Goal: Information Seeking & Learning: Learn about a topic

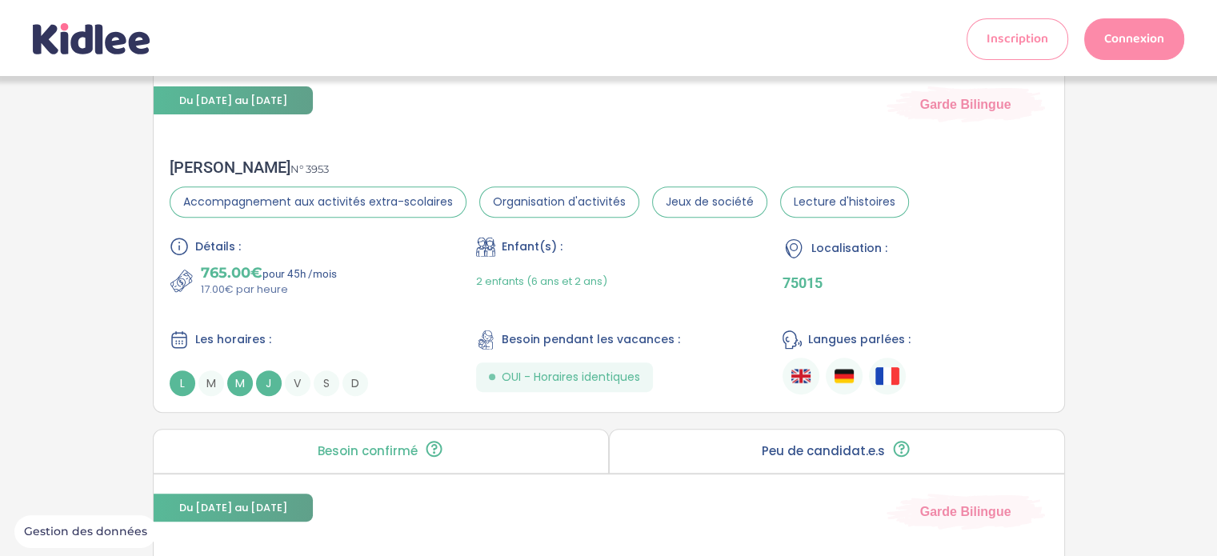
scroll to position [608, 0]
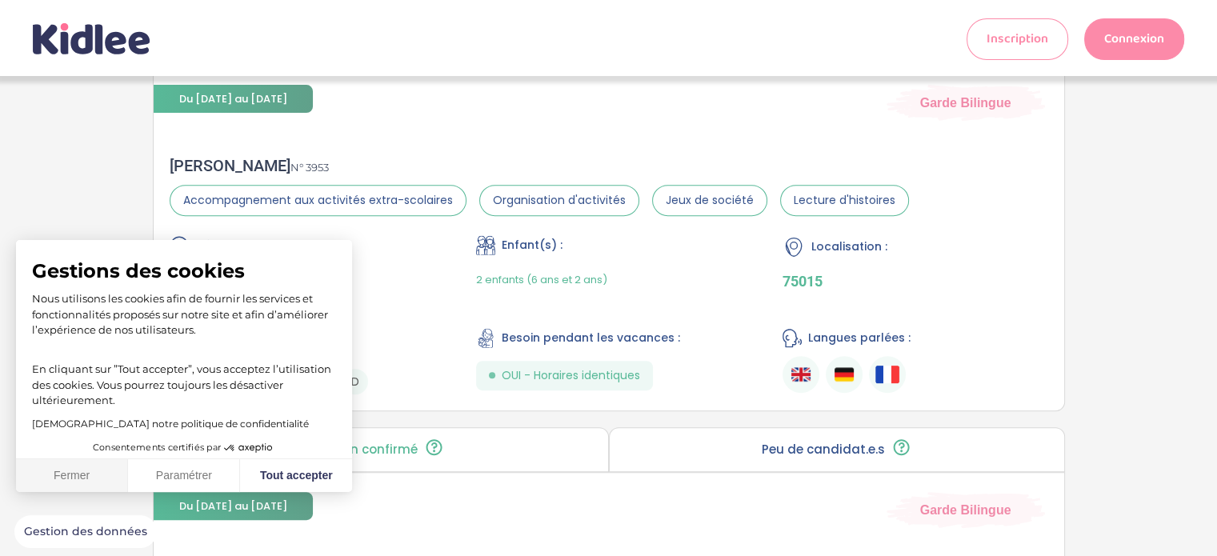
click at [74, 459] on button "Fermer" at bounding box center [72, 476] width 112 height 34
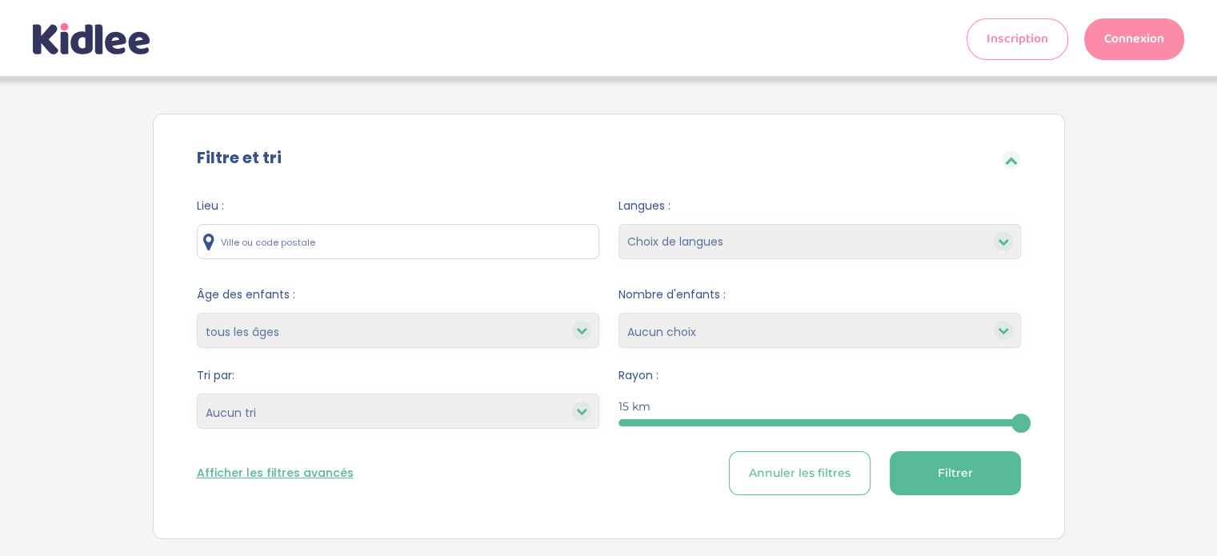
scroll to position [0, 0]
click at [119, 28] on icon at bounding box center [91, 38] width 117 height 31
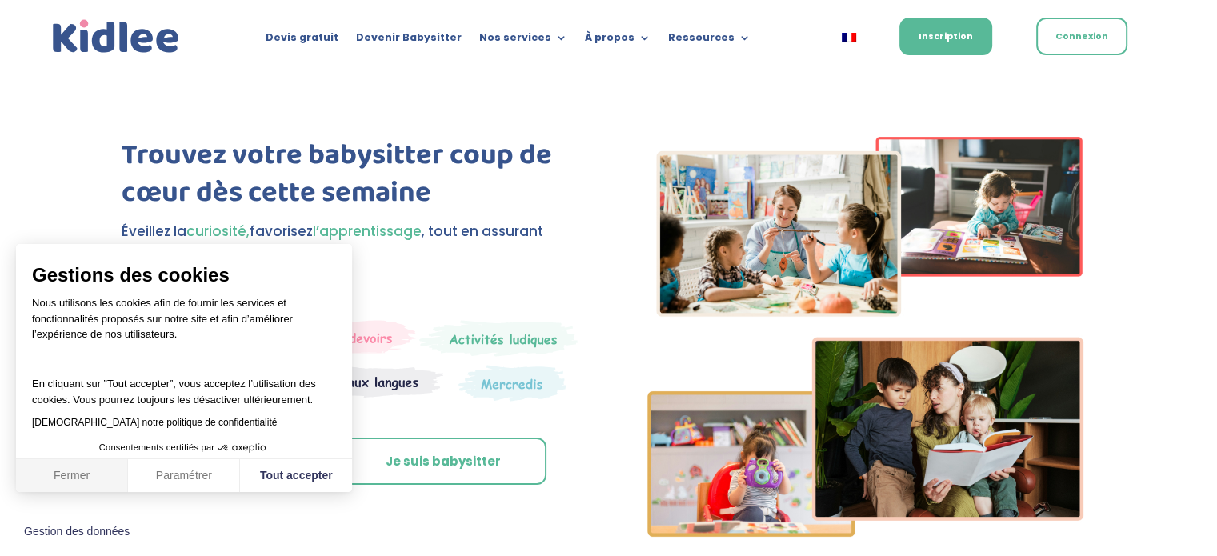
click at [47, 476] on button "Fermer" at bounding box center [72, 476] width 112 height 34
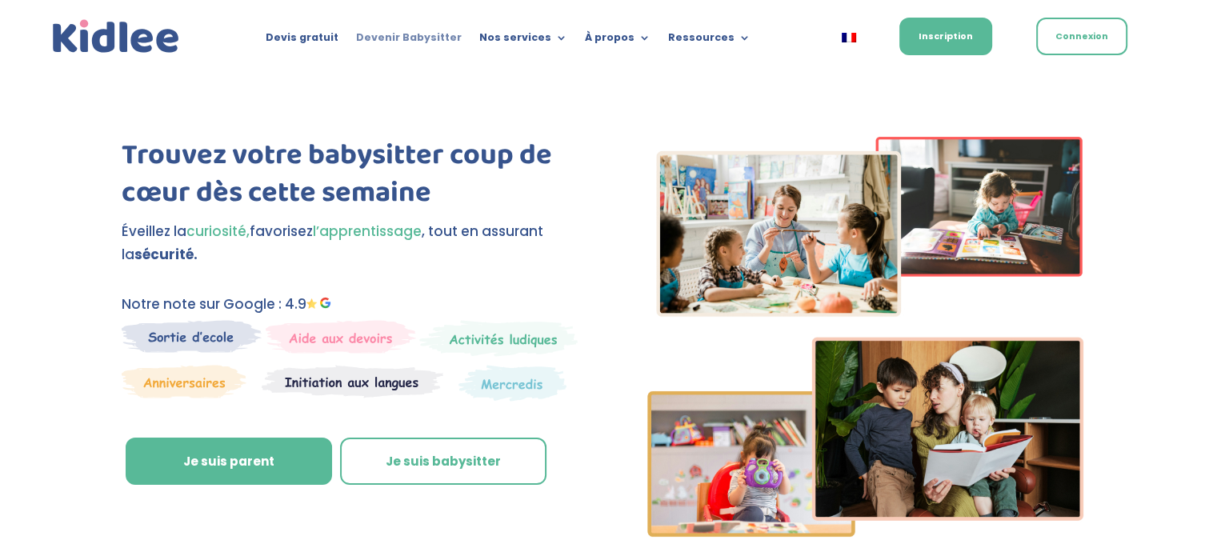
click at [409, 38] on link "Devenir Babysitter" at bounding box center [409, 41] width 106 height 18
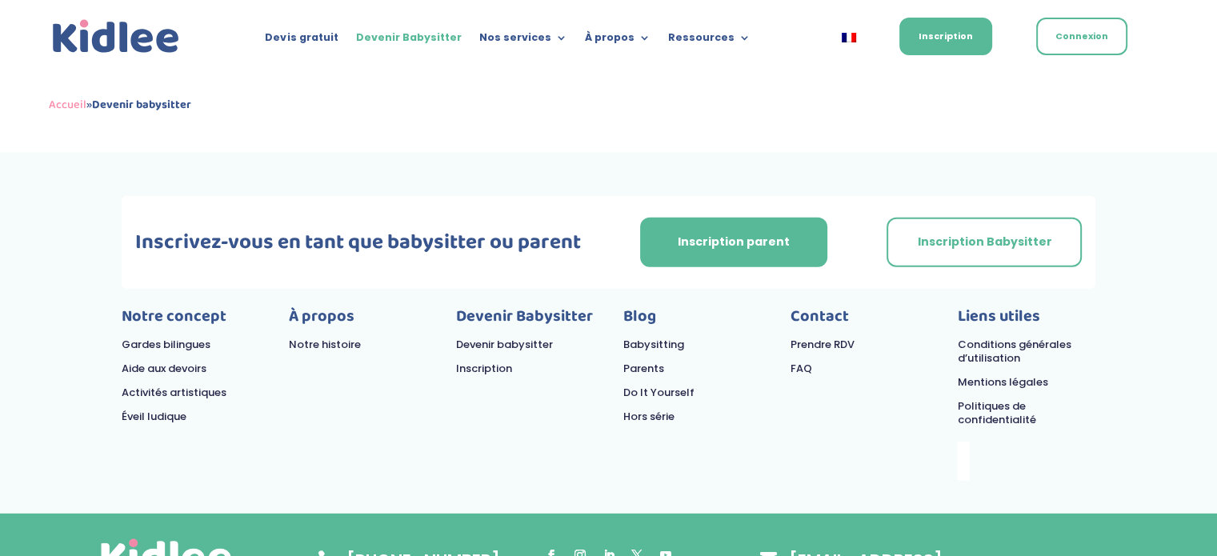
scroll to position [4506, 0]
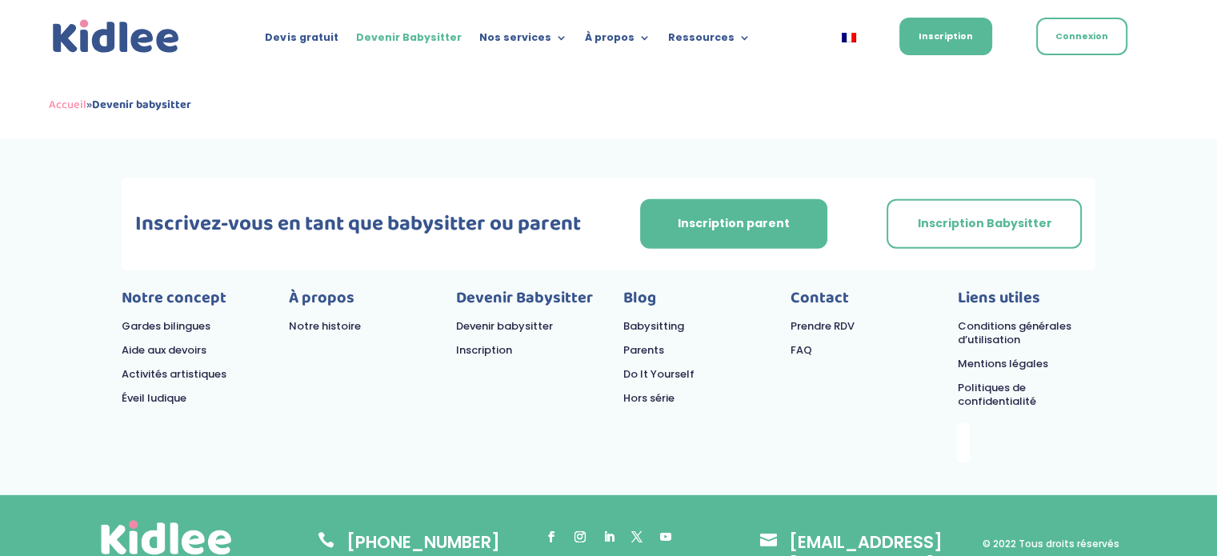
click at [322, 318] on link "Notre histoire" at bounding box center [325, 325] width 72 height 15
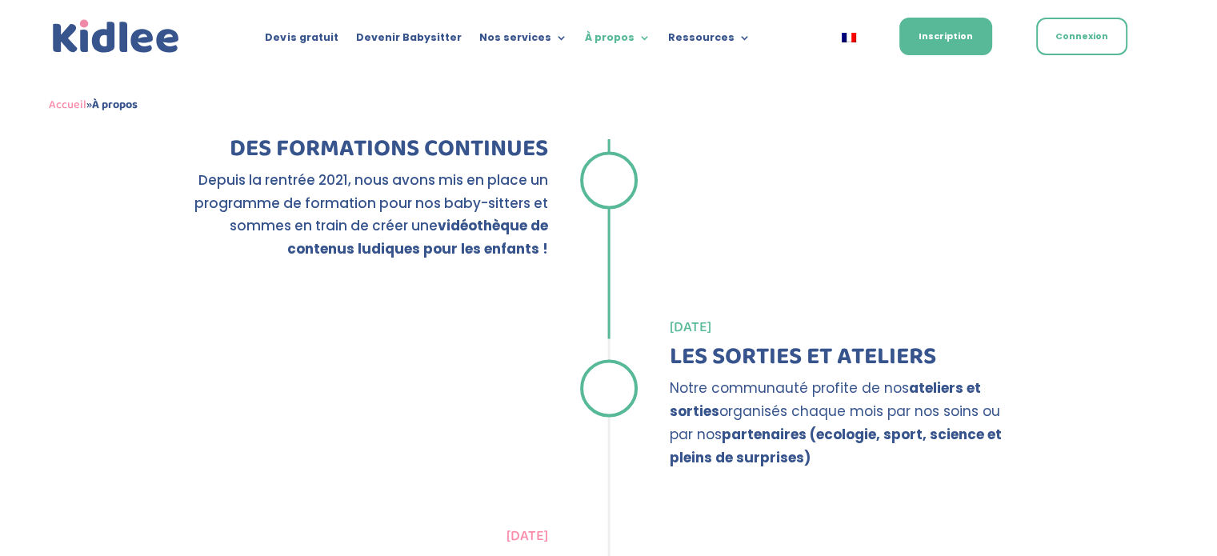
scroll to position [2581, 0]
